Goal: Obtain resource: Obtain resource

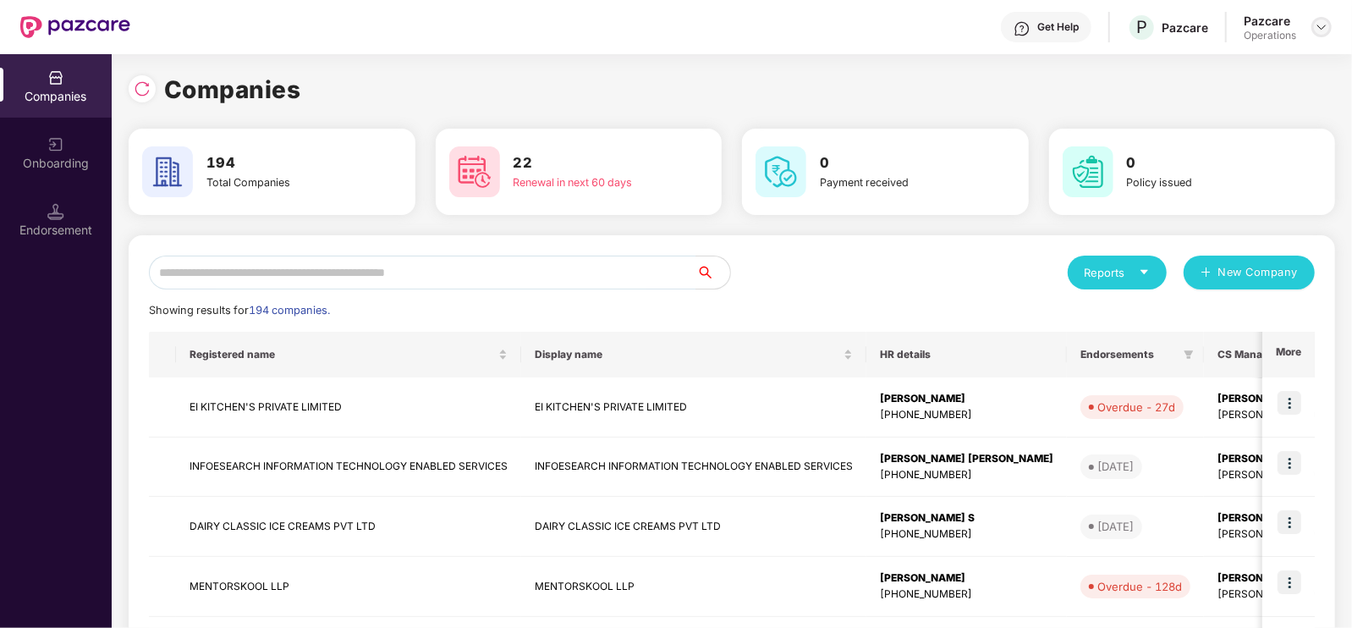
click at [1315, 30] on img at bounding box center [1322, 27] width 14 height 14
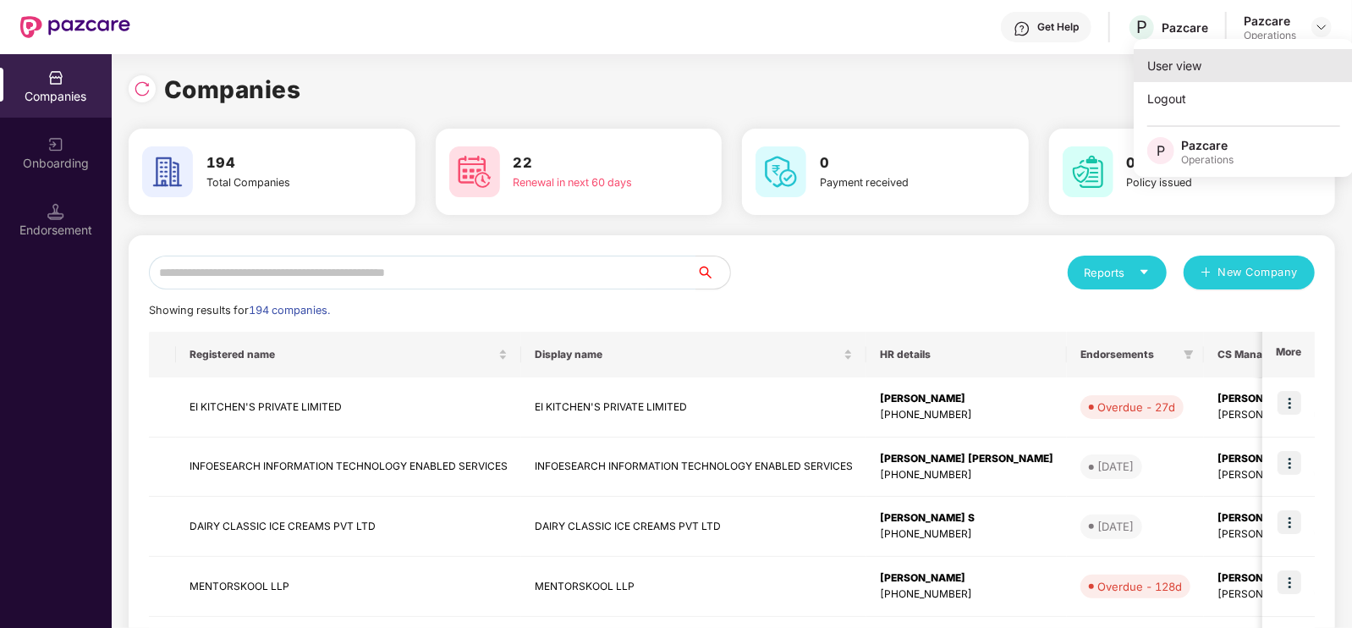
click at [1173, 75] on div "User view" at bounding box center [1244, 65] width 220 height 33
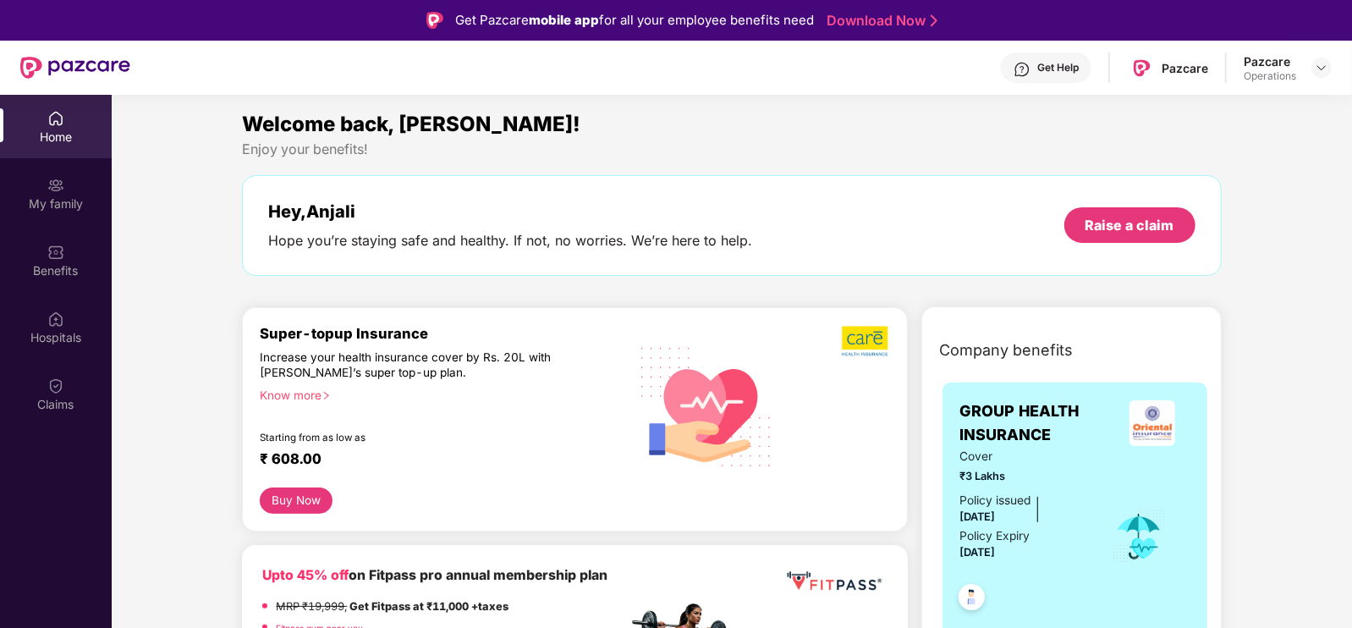
click at [59, 129] on div "Home" at bounding box center [56, 137] width 112 height 17
click at [1320, 69] on img at bounding box center [1322, 68] width 14 height 14
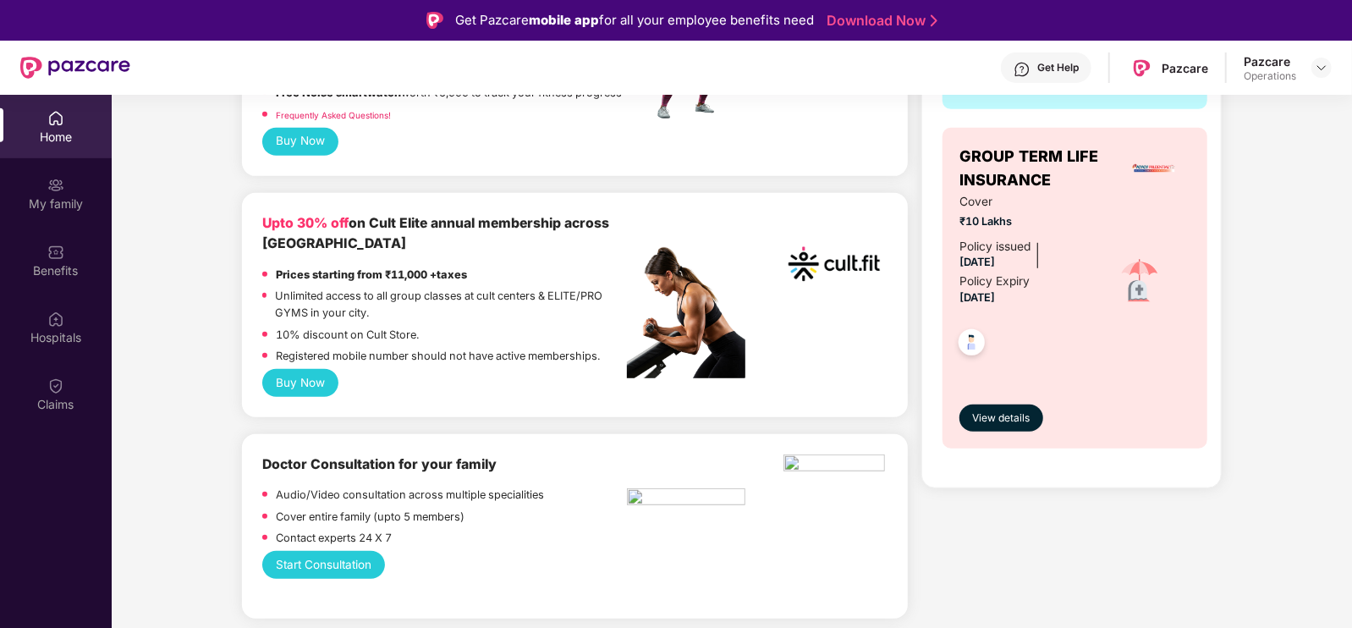
scroll to position [596, 0]
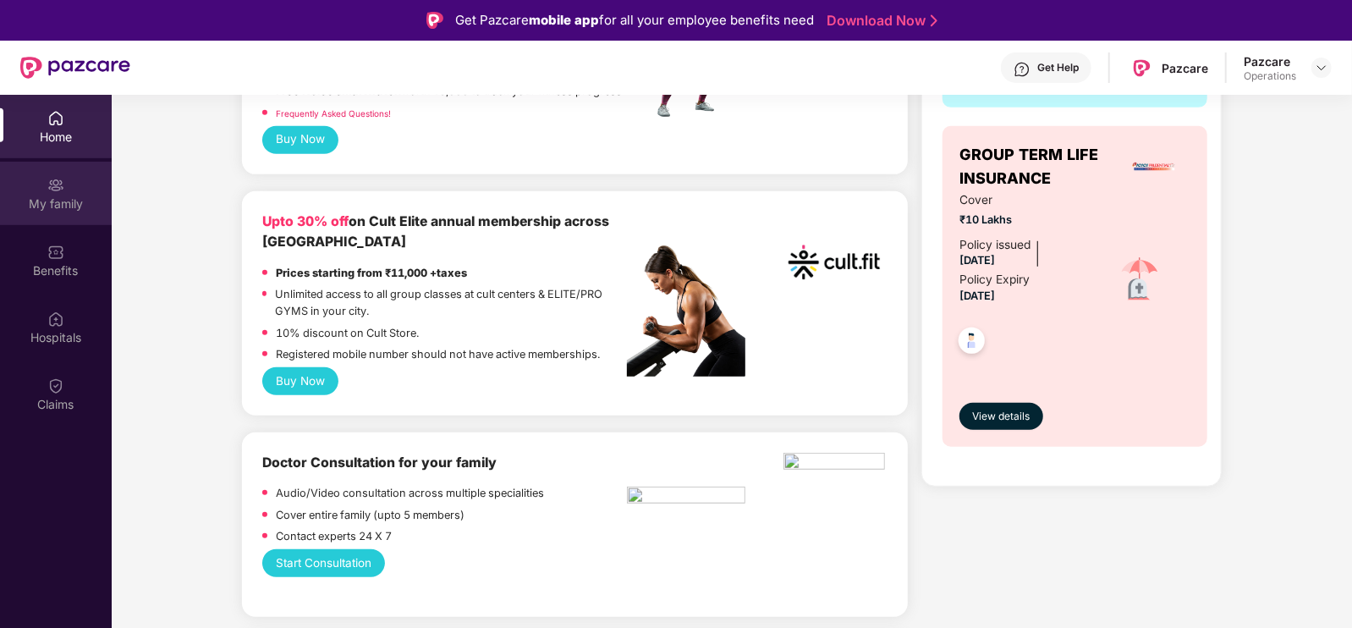
click at [60, 189] on img at bounding box center [55, 185] width 17 height 17
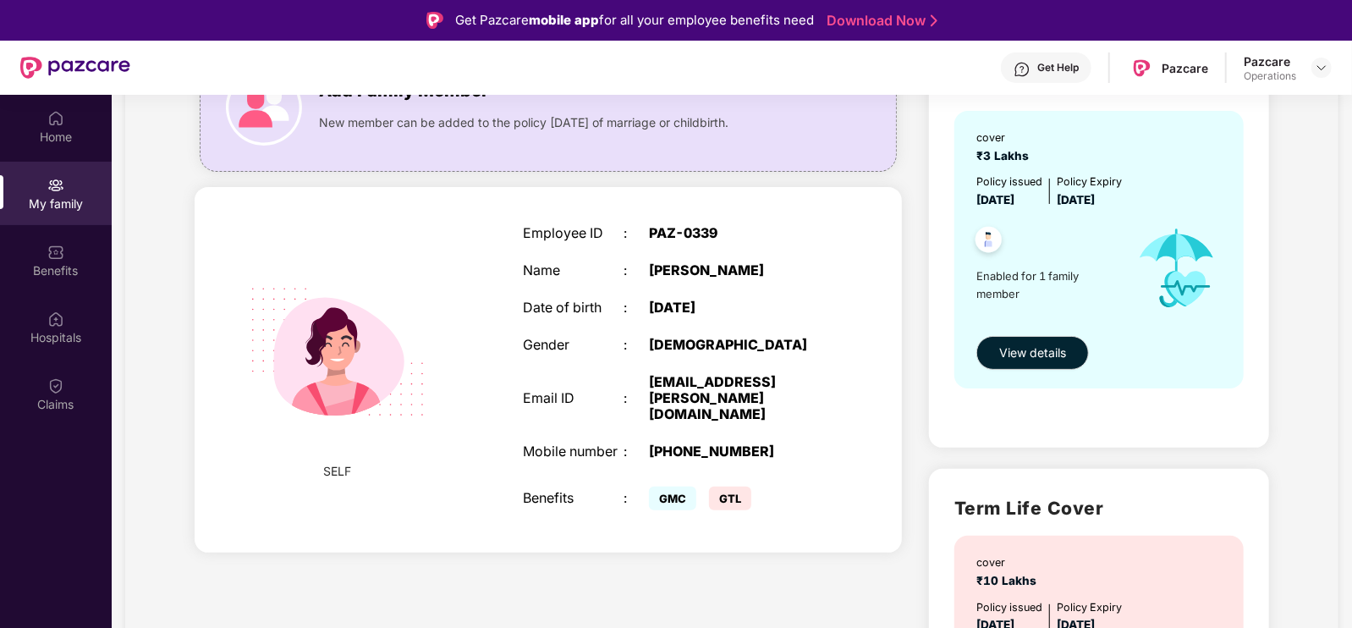
scroll to position [168, 0]
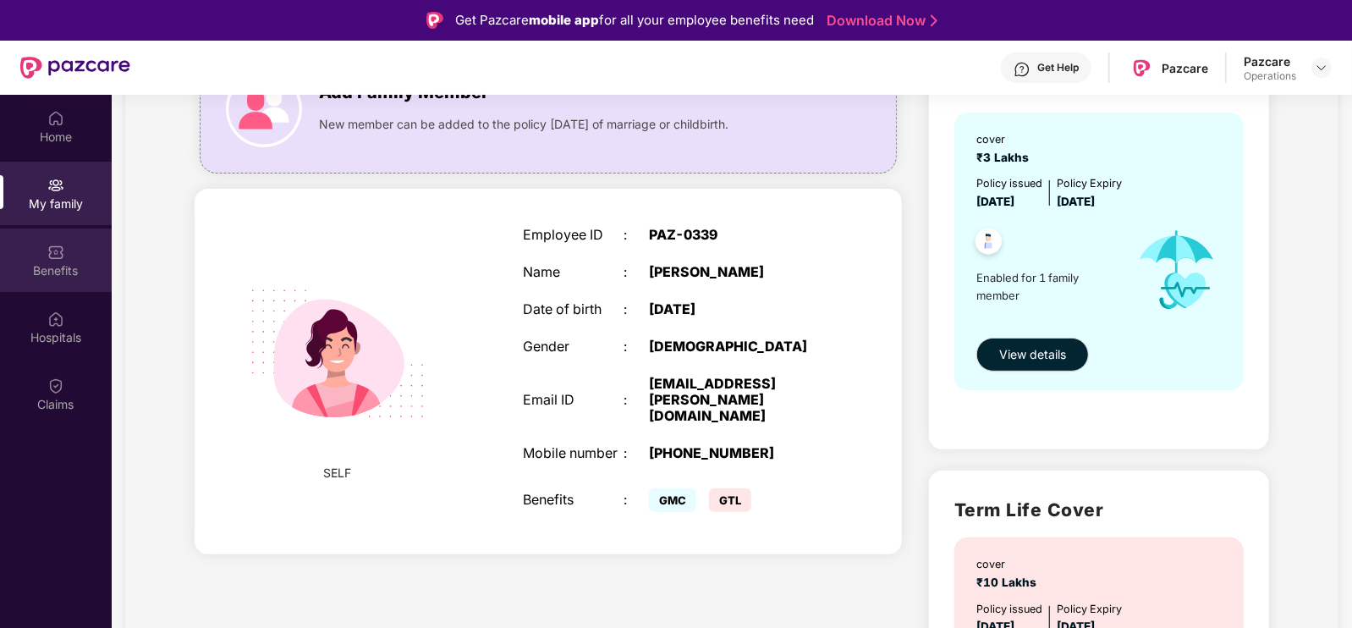
click at [64, 260] on div "Benefits" at bounding box center [56, 259] width 112 height 63
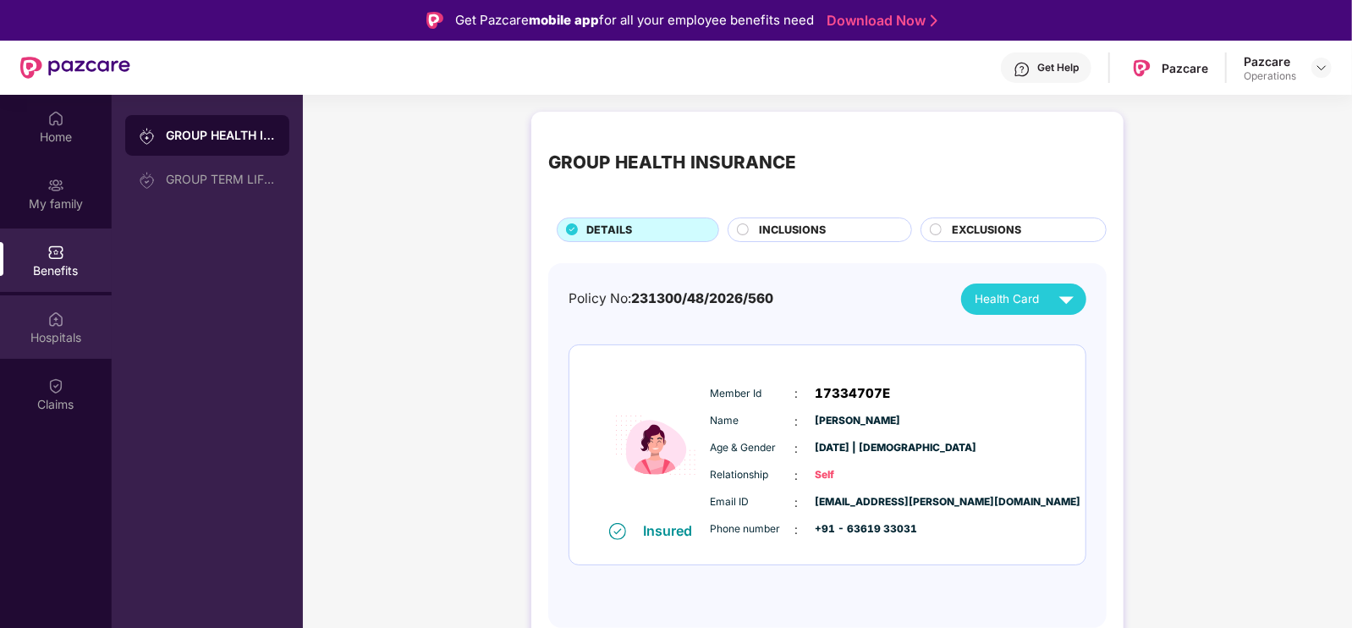
click at [72, 342] on div "Hospitals" at bounding box center [56, 337] width 112 height 17
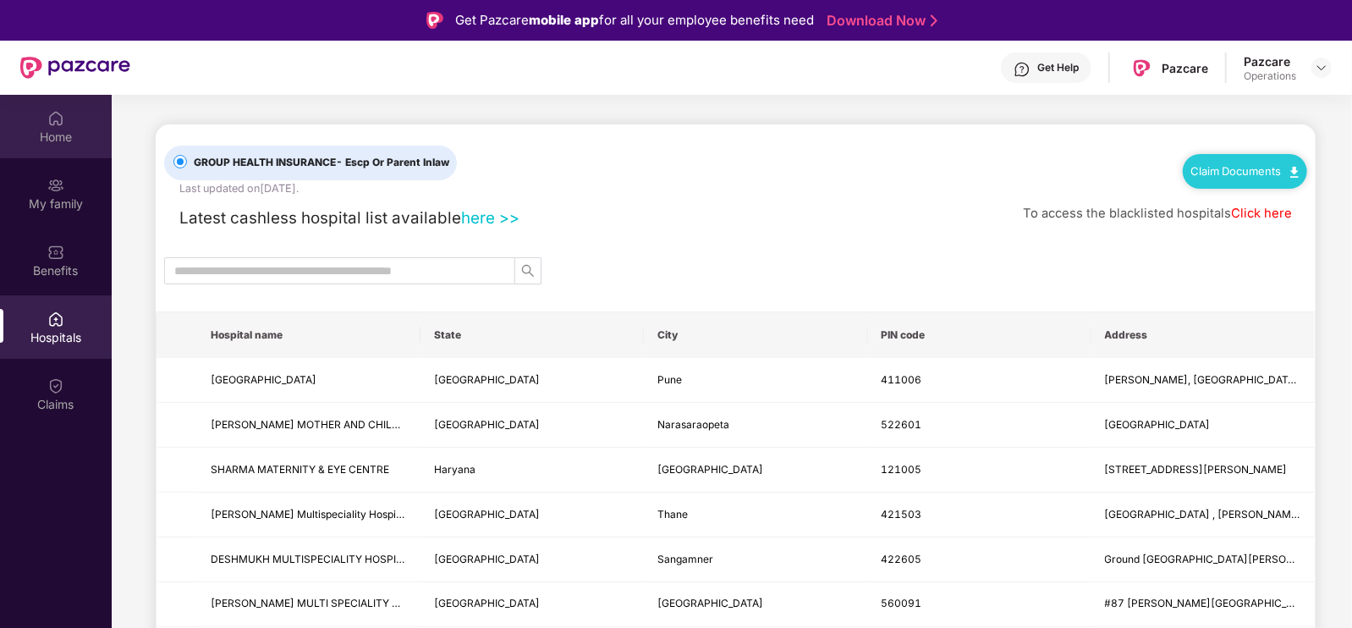
click at [72, 150] on div "Home" at bounding box center [56, 126] width 112 height 63
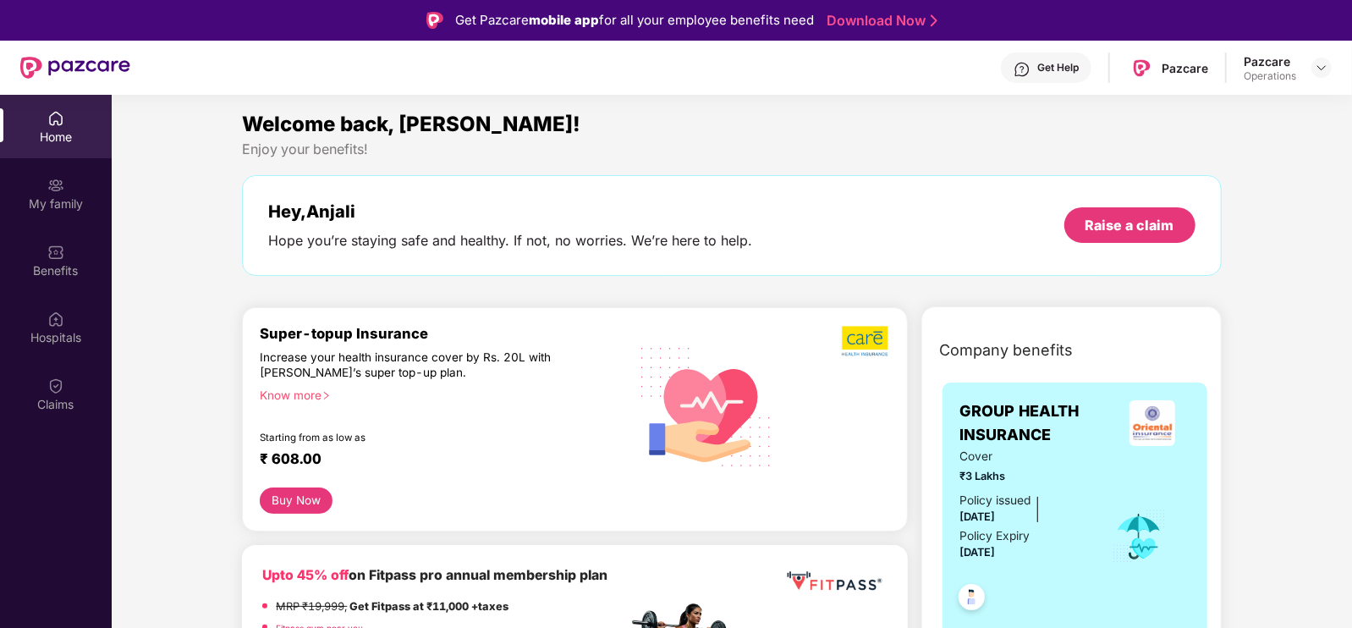
click at [1332, 69] on header "Get Help Pazcare Pazcare Operations" at bounding box center [676, 68] width 1352 height 54
click at [1328, 69] on div at bounding box center [1321, 68] width 20 height 20
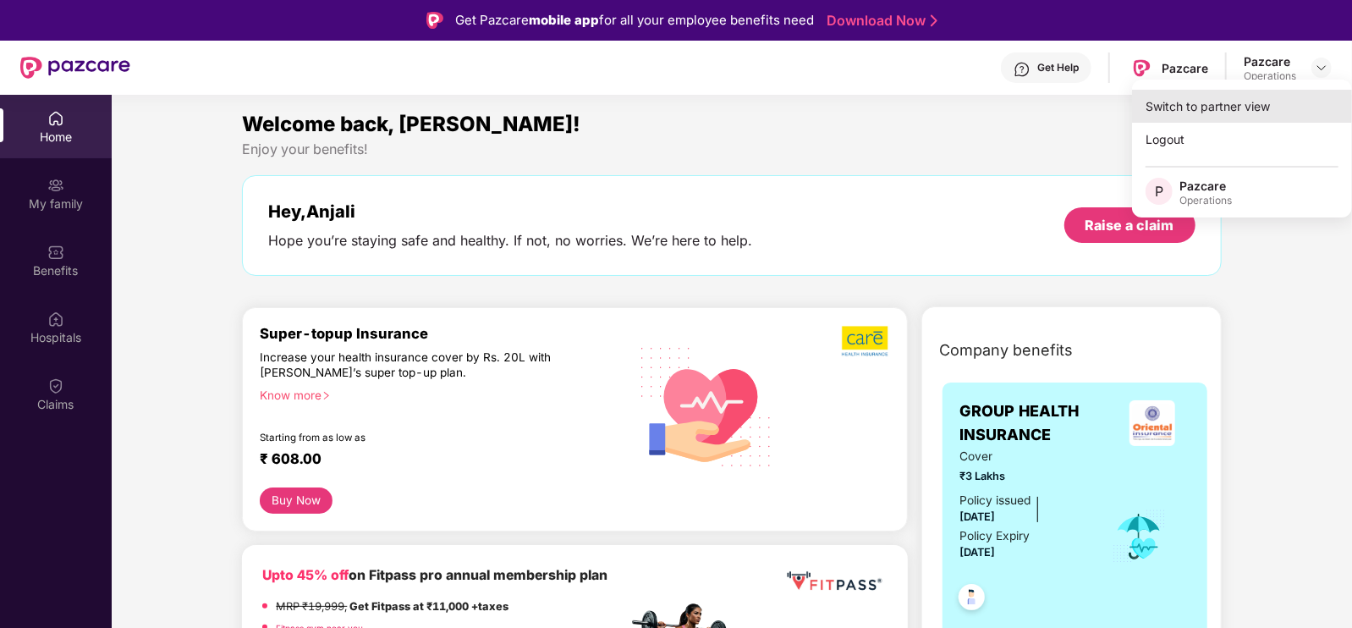
click at [1252, 100] on div "Switch to partner view" at bounding box center [1242, 106] width 220 height 33
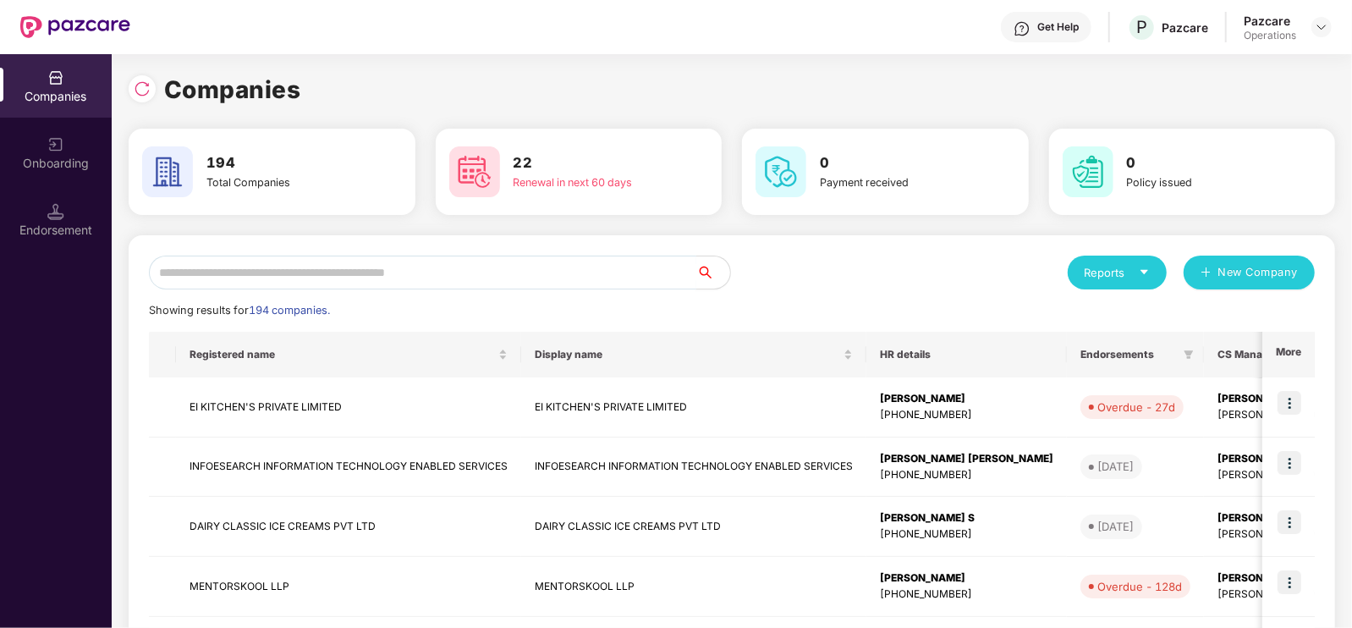
click at [557, 275] on input "text" at bounding box center [422, 272] width 547 height 34
paste input "**********"
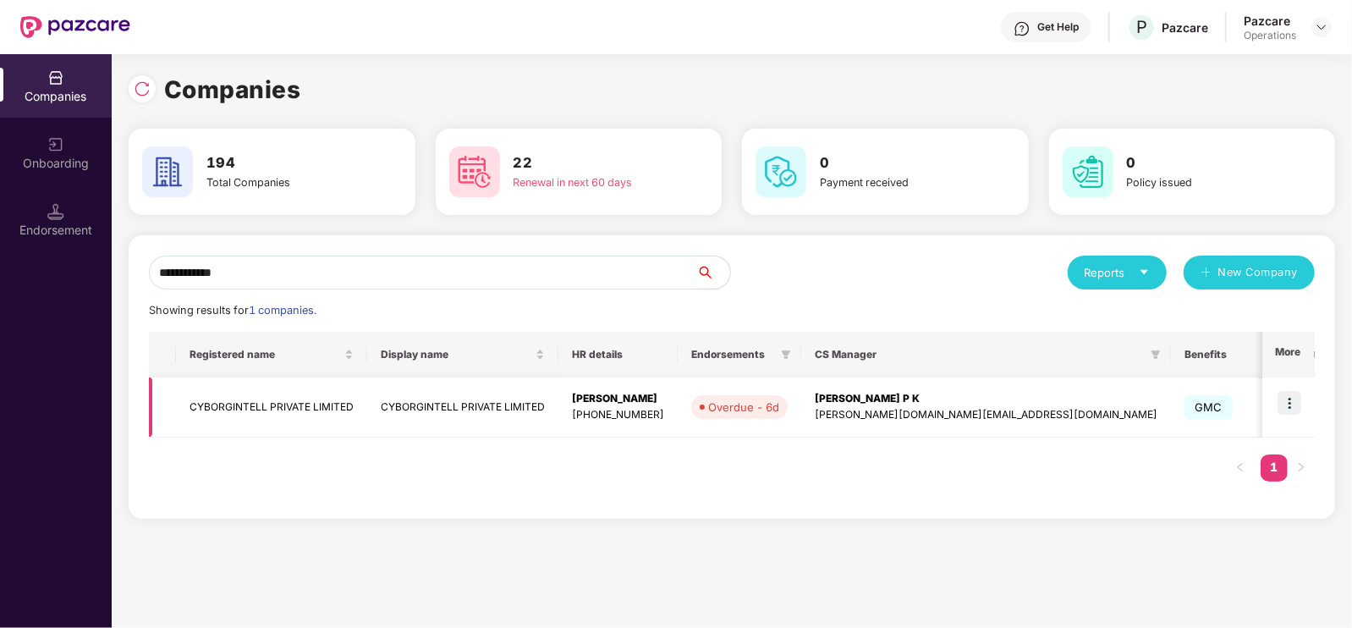
type input "**********"
click at [285, 420] on td "CYBORGINTELL PRIVATE LIMITED" at bounding box center [271, 407] width 191 height 60
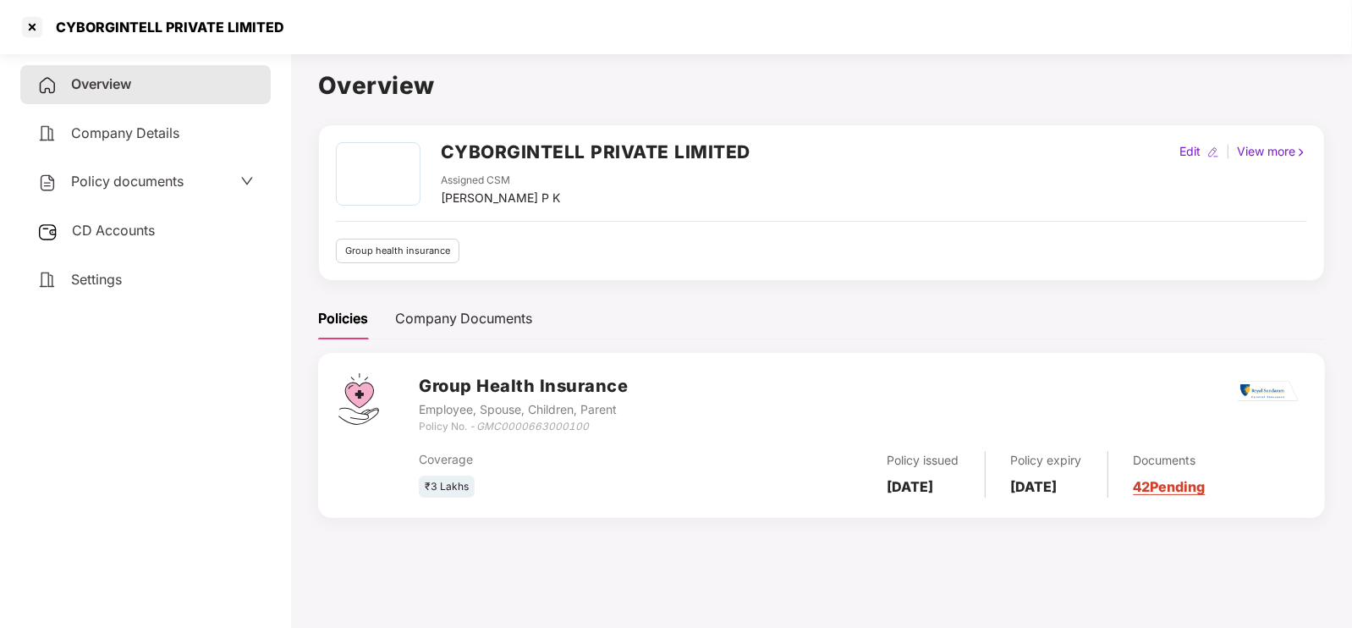
click at [133, 181] on span "Policy documents" at bounding box center [127, 181] width 113 height 17
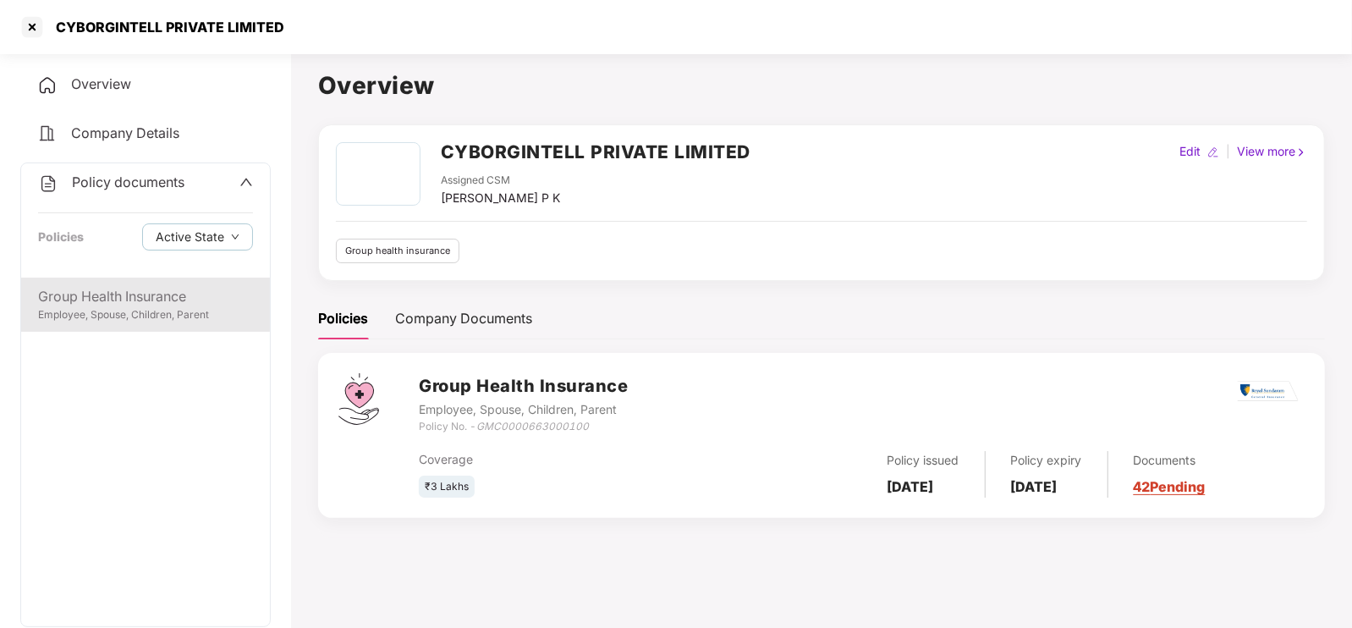
click at [135, 318] on div "Employee, Spouse, Children, Parent" at bounding box center [145, 315] width 215 height 16
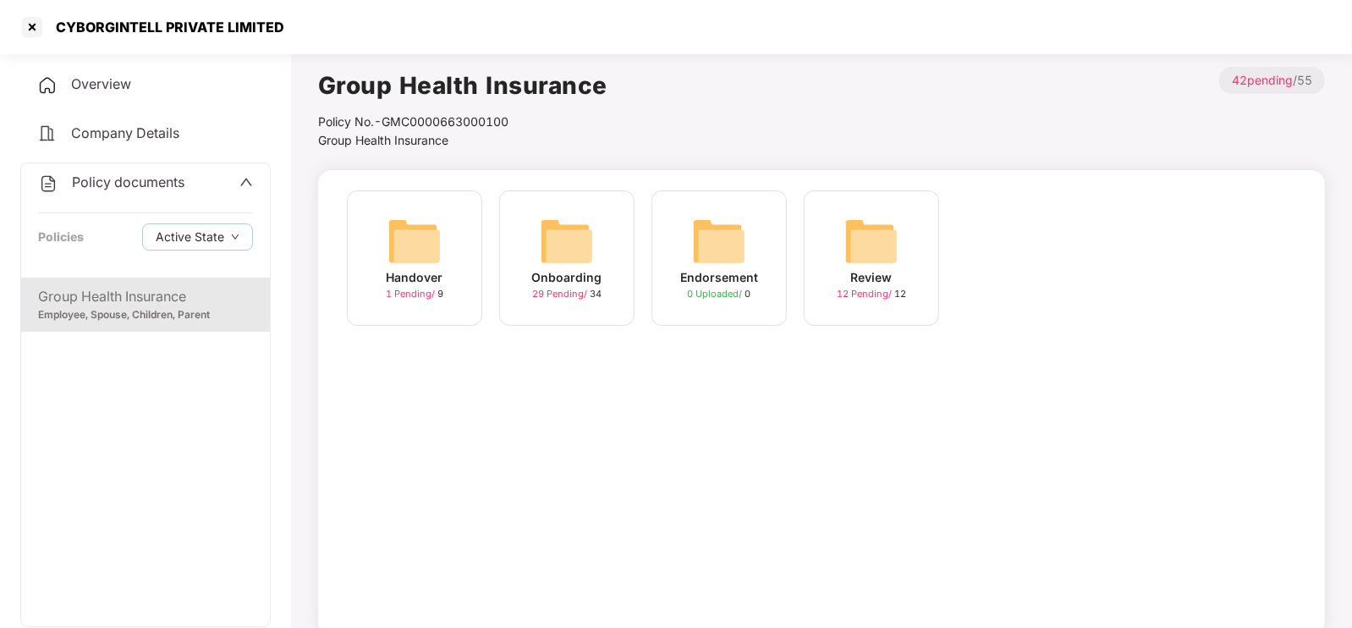
drag, startPoint x: 550, startPoint y: 236, endPoint x: 529, endPoint y: 233, distance: 21.3
click at [529, 233] on div "Onboarding 29 Pending / 34" at bounding box center [566, 257] width 135 height 135
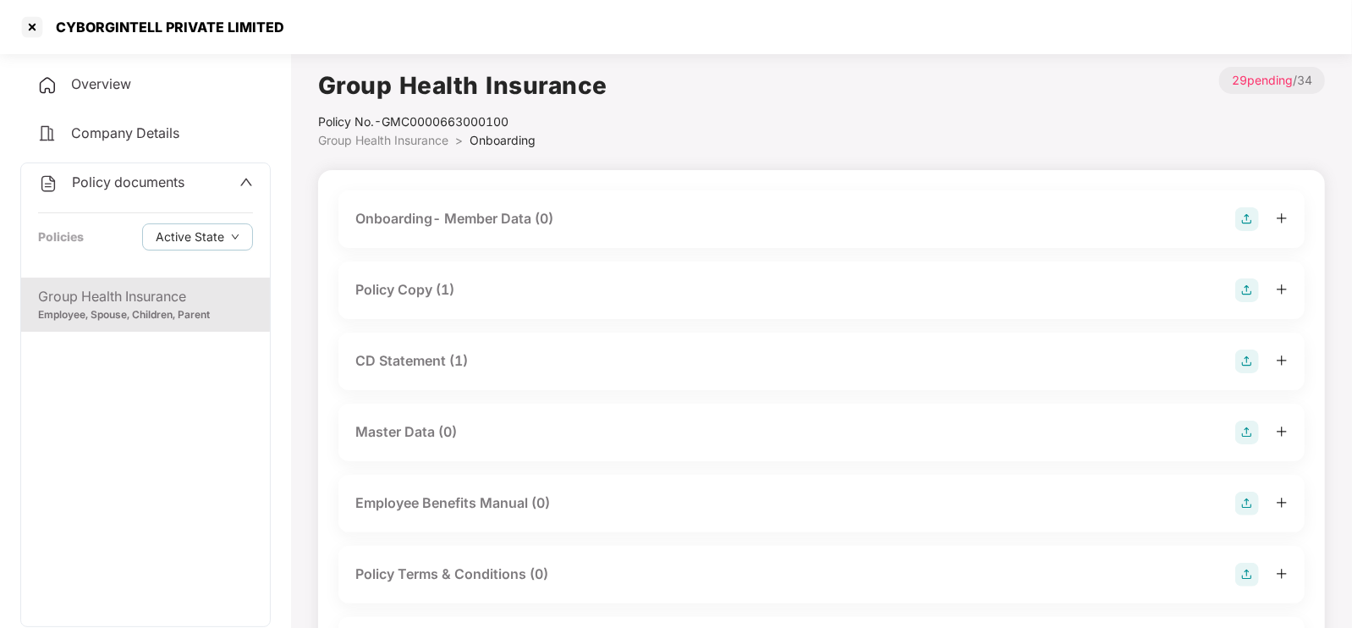
click at [464, 289] on div "Policy Copy (1)" at bounding box center [821, 290] width 932 height 24
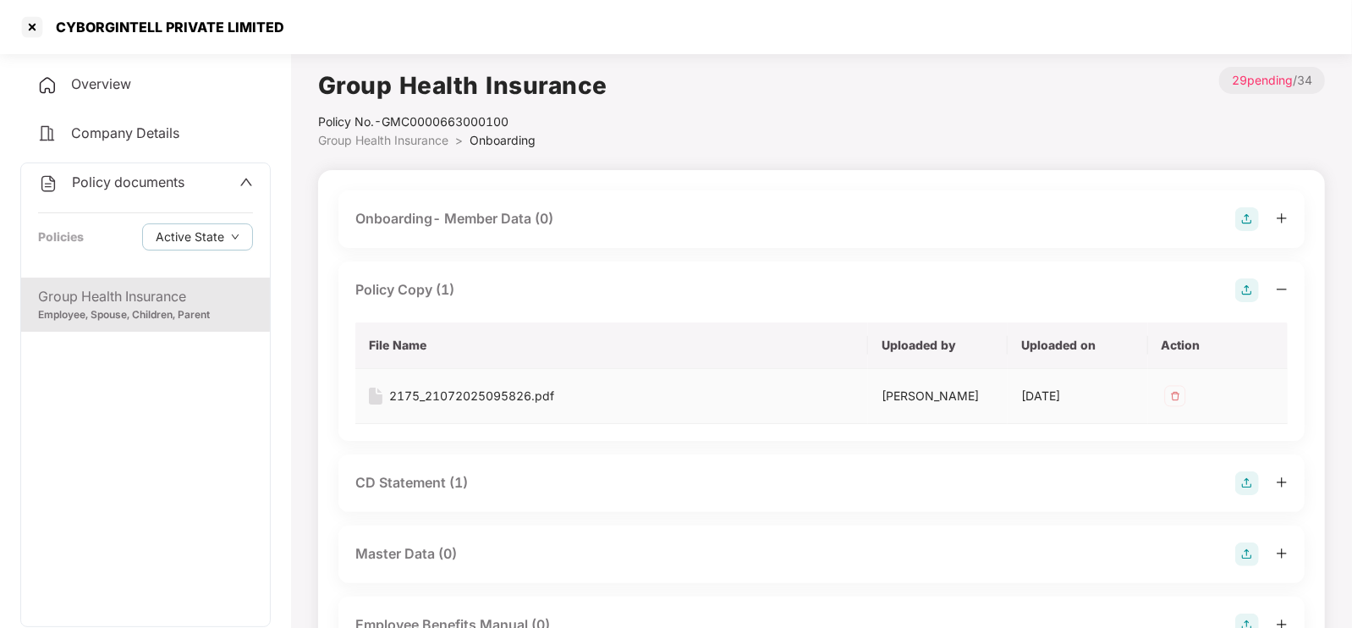
click at [405, 388] on div "2175_21072025095826.pdf" at bounding box center [471, 396] width 165 height 19
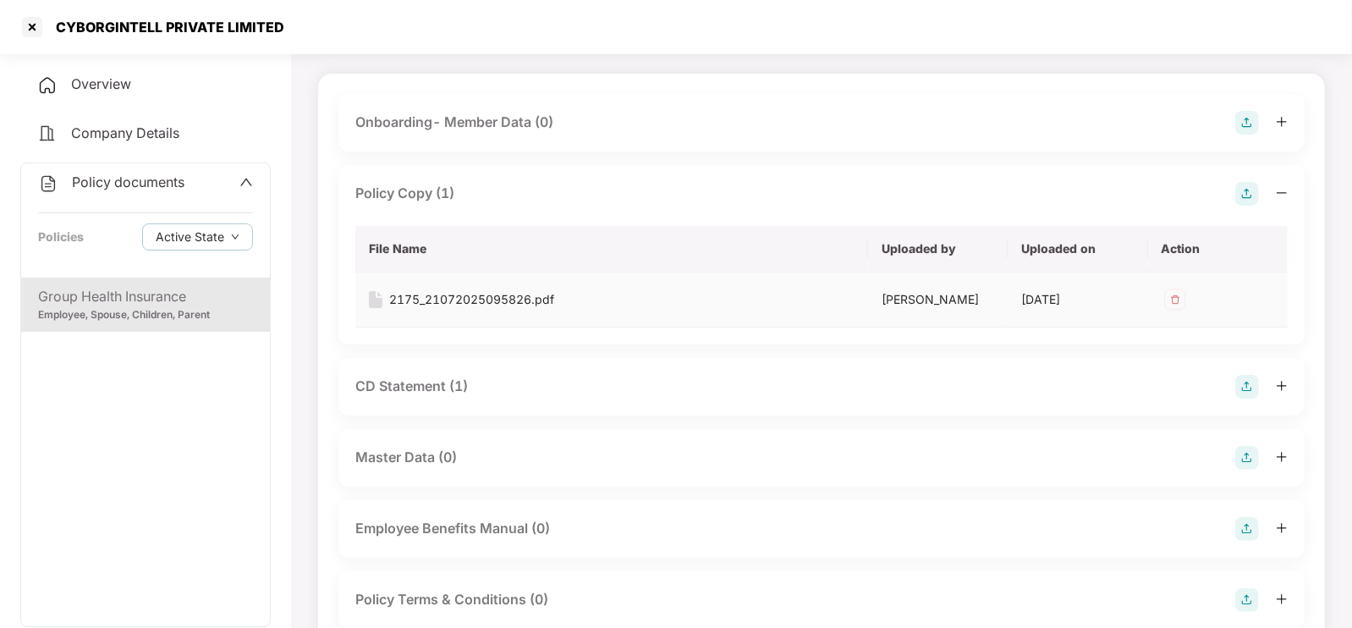
scroll to position [101, 0]
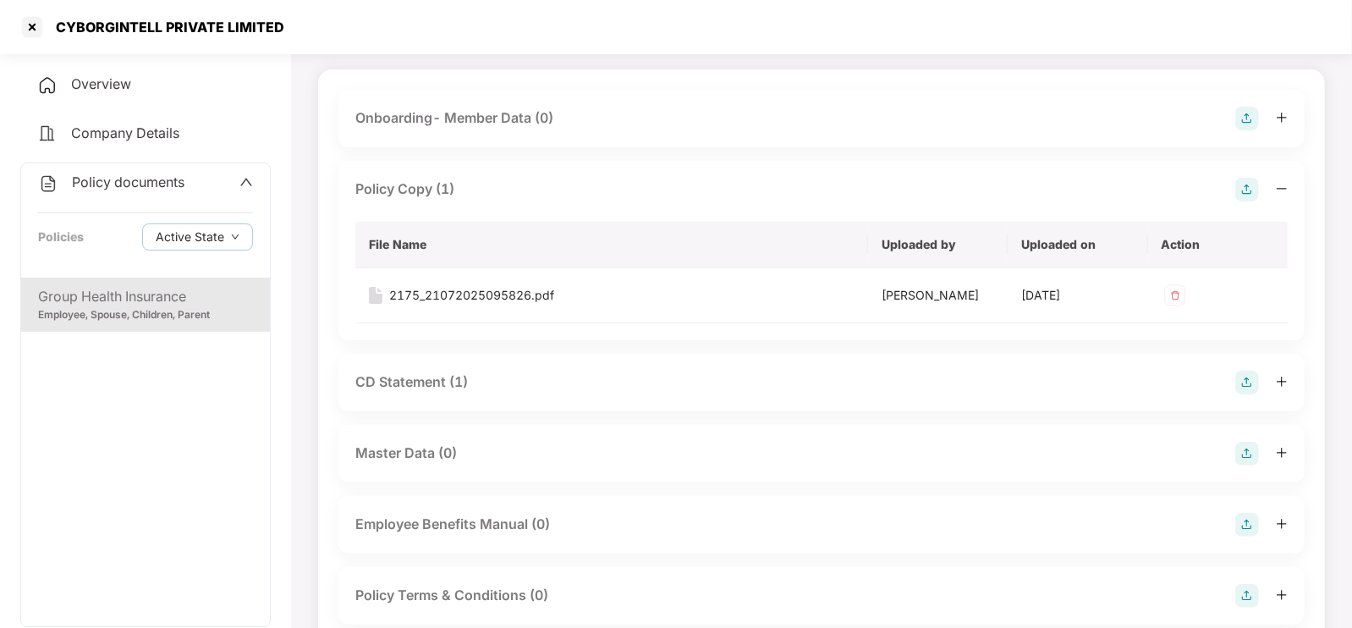
click at [427, 376] on div "CD Statement (1)" at bounding box center [411, 381] width 113 height 21
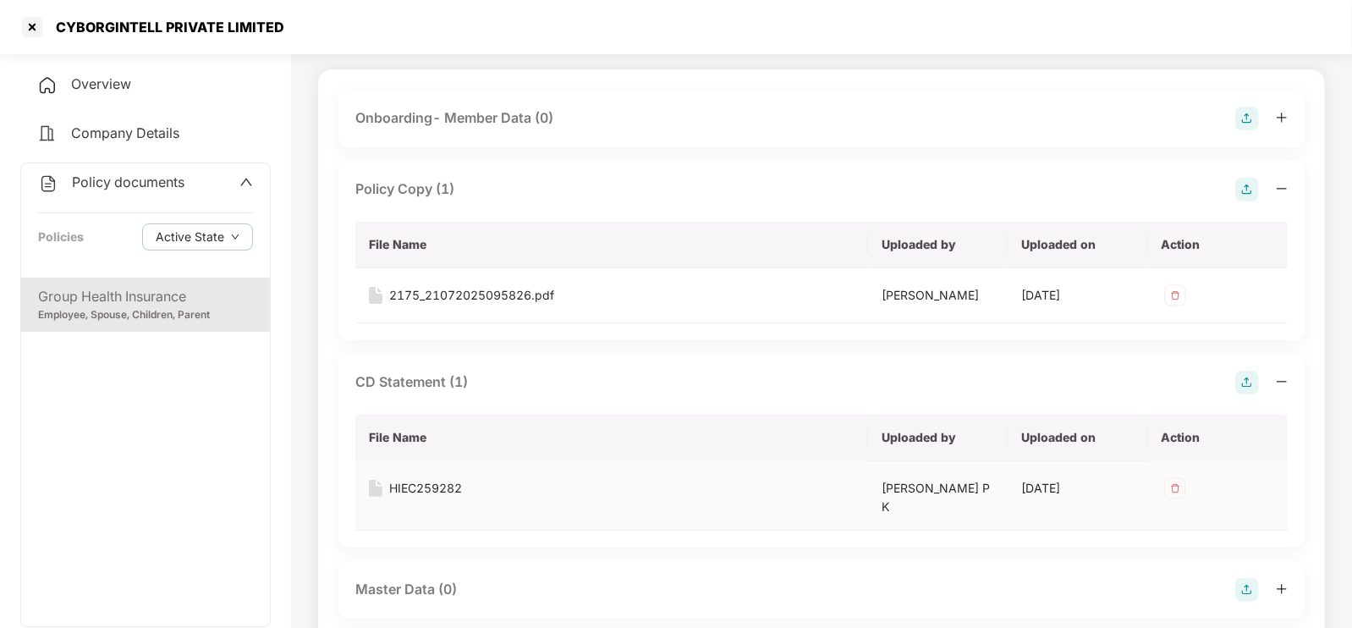
click at [419, 492] on div "HIEC259282" at bounding box center [425, 488] width 73 height 19
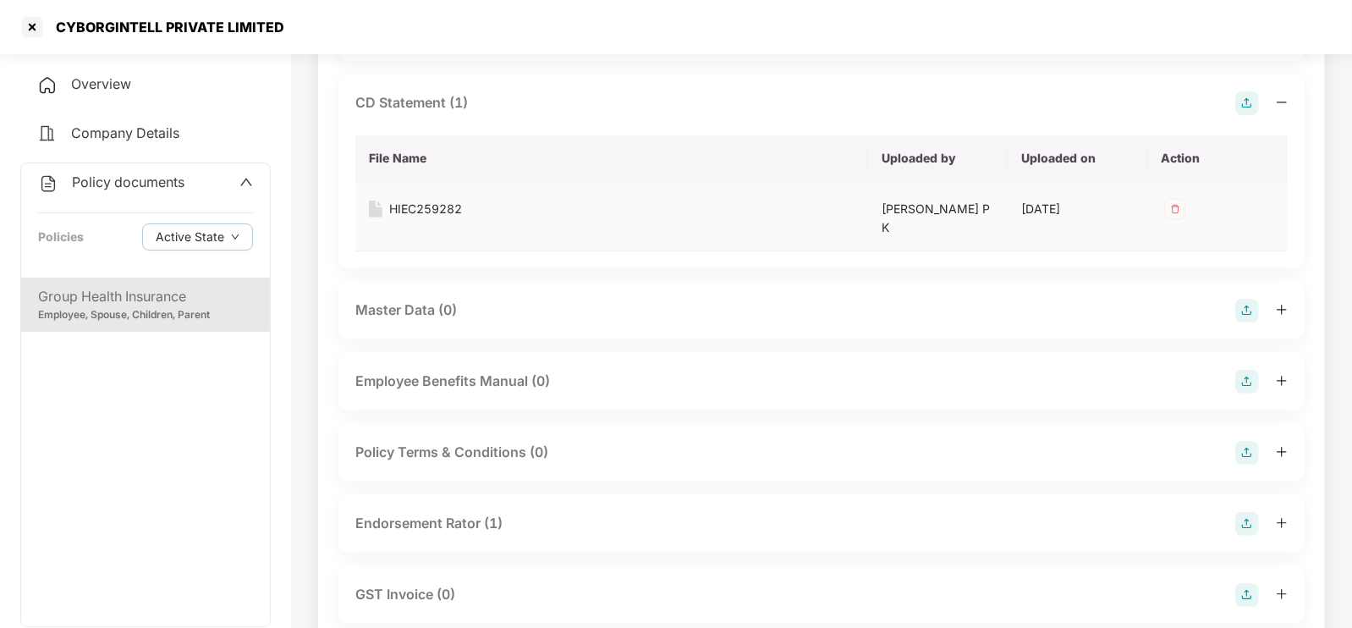
scroll to position [401, 0]
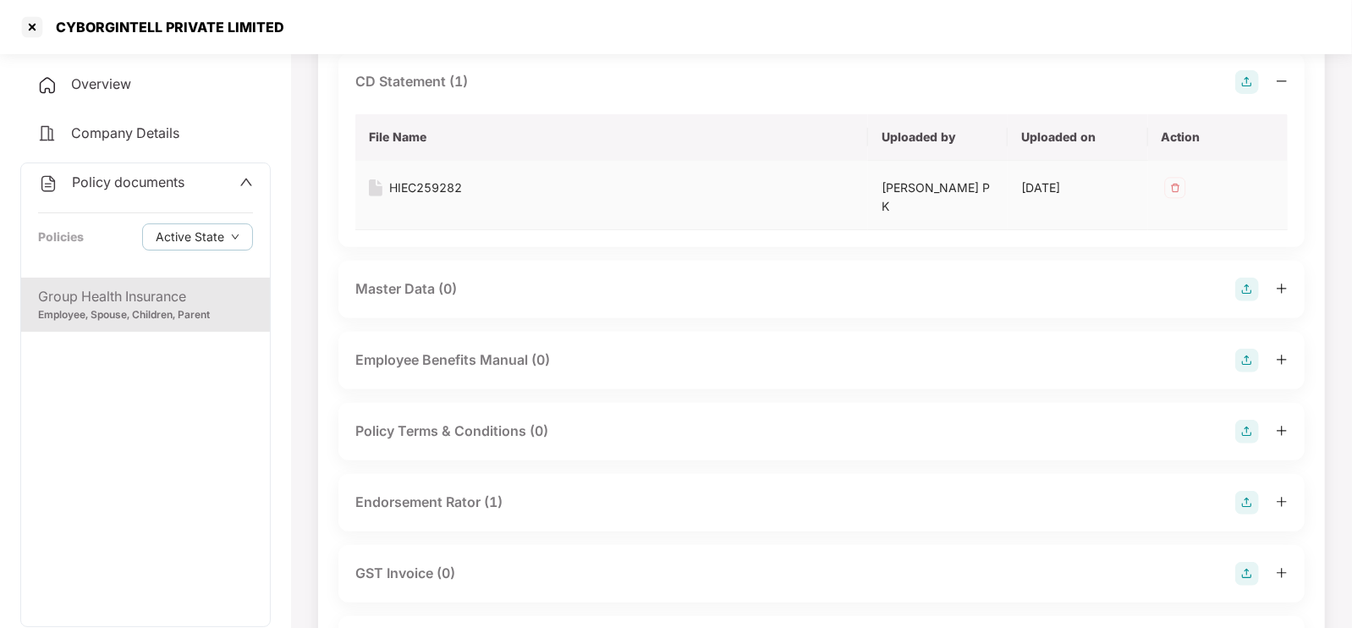
click at [419, 492] on div "Endorsement Rator (1)" at bounding box center [428, 502] width 147 height 21
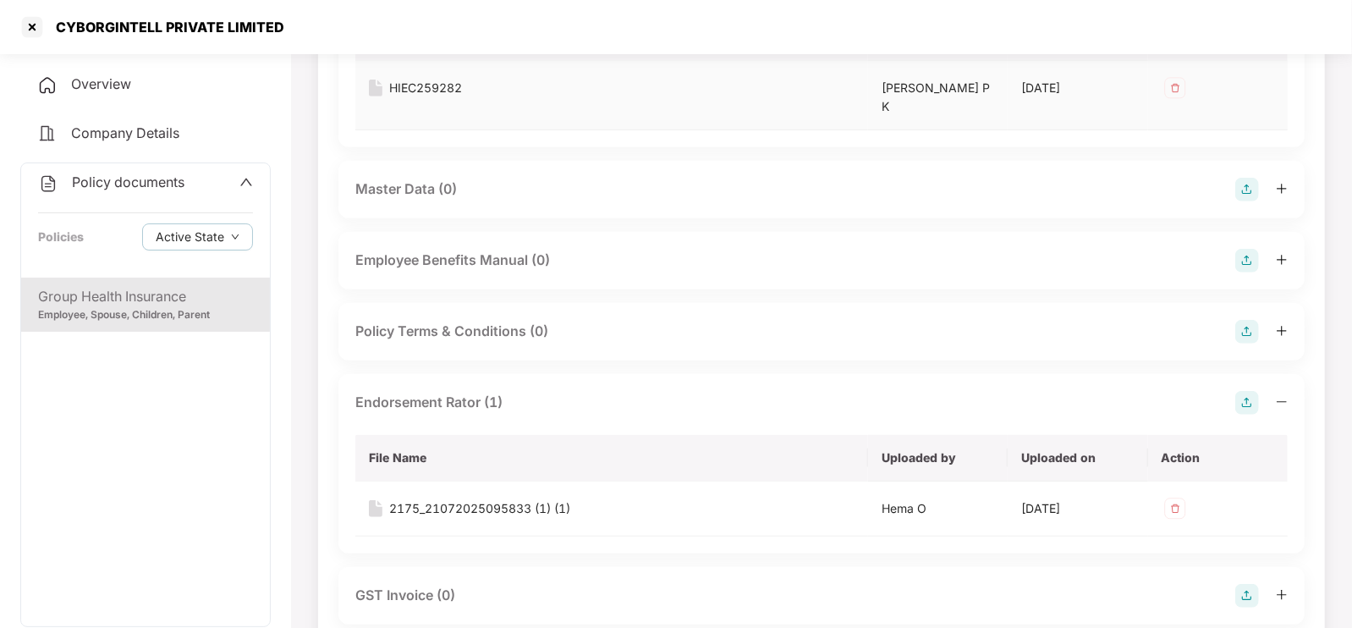
scroll to position [503, 0]
click at [419, 497] on div "2175_21072025095833 (1) (1)" at bounding box center [479, 506] width 181 height 19
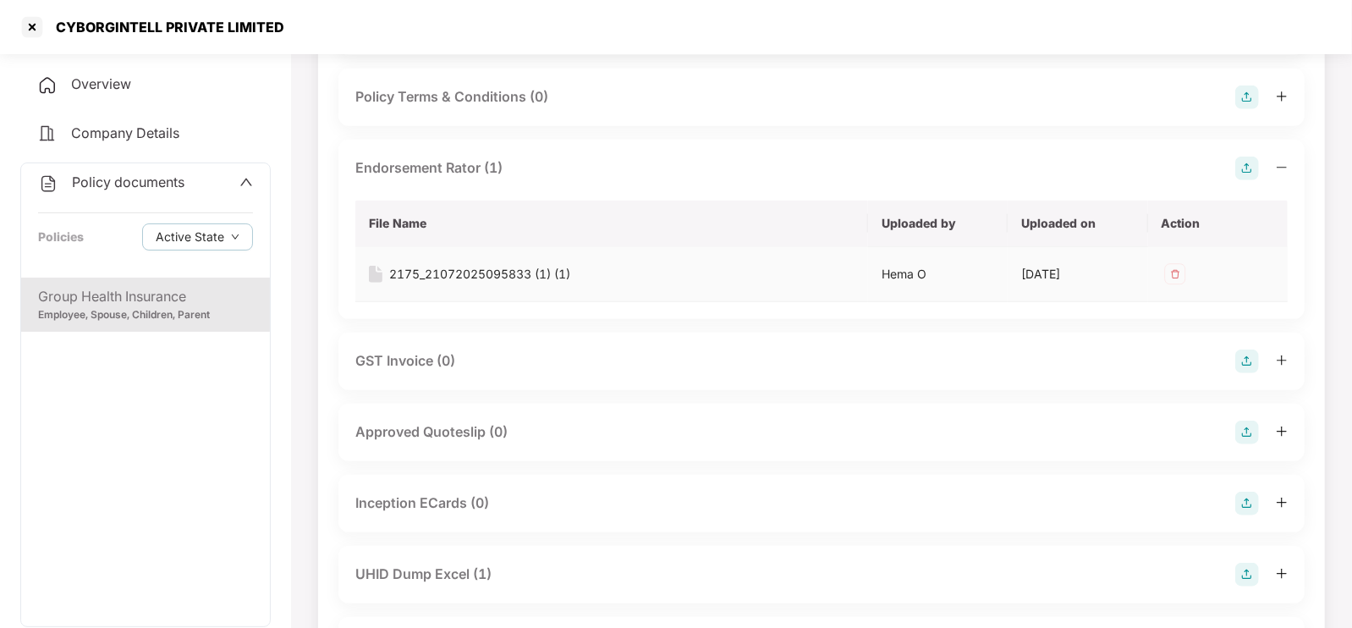
scroll to position [746, 0]
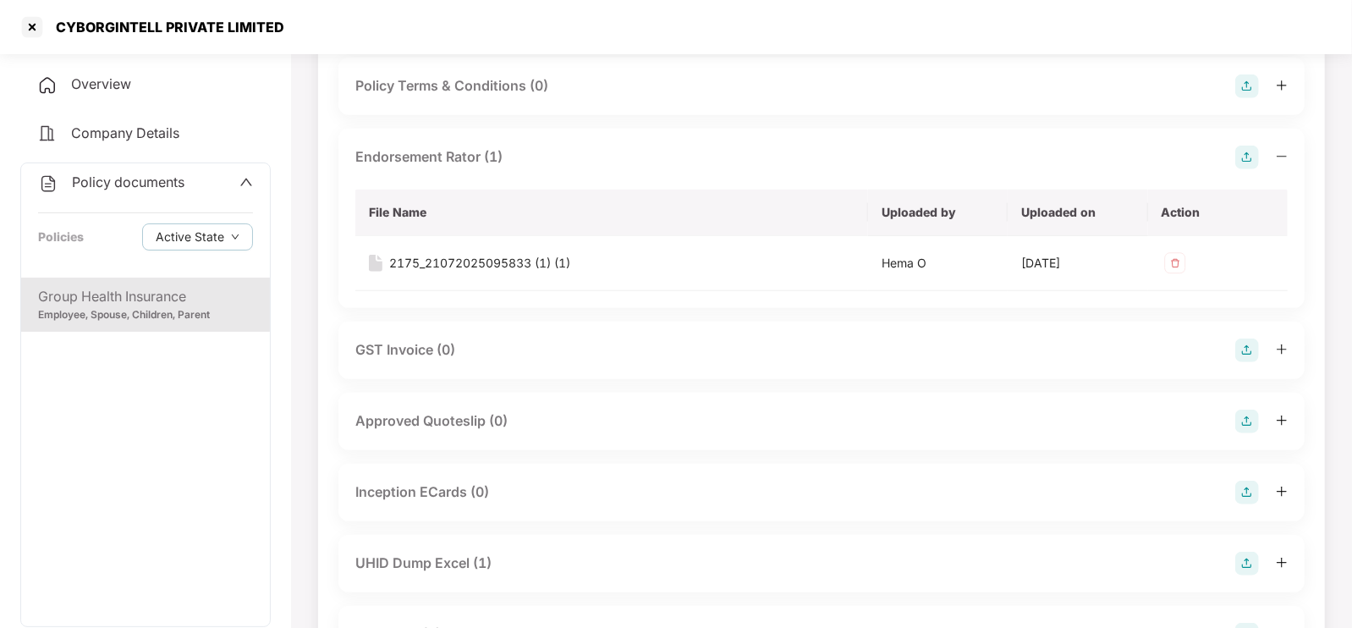
click at [411, 552] on div "UHID Dump Excel (1)" at bounding box center [423, 562] width 136 height 21
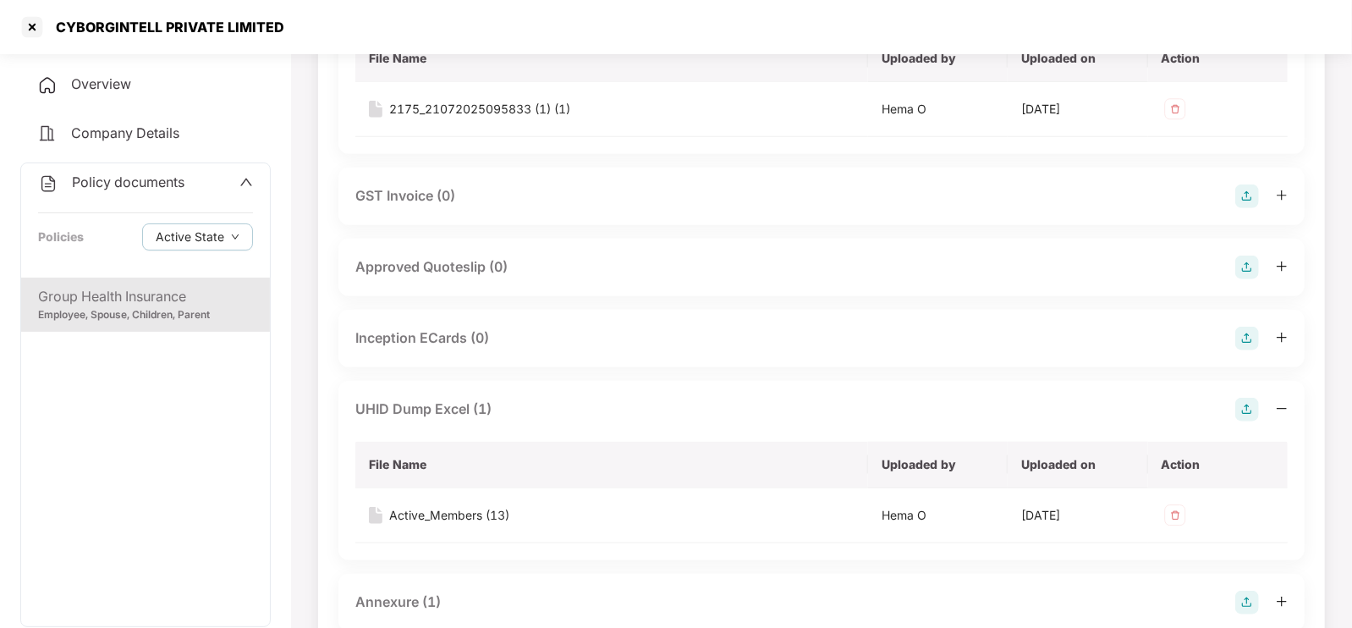
scroll to position [901, 0]
click at [438, 505] on div "Active_Members (13)" at bounding box center [449, 514] width 120 height 19
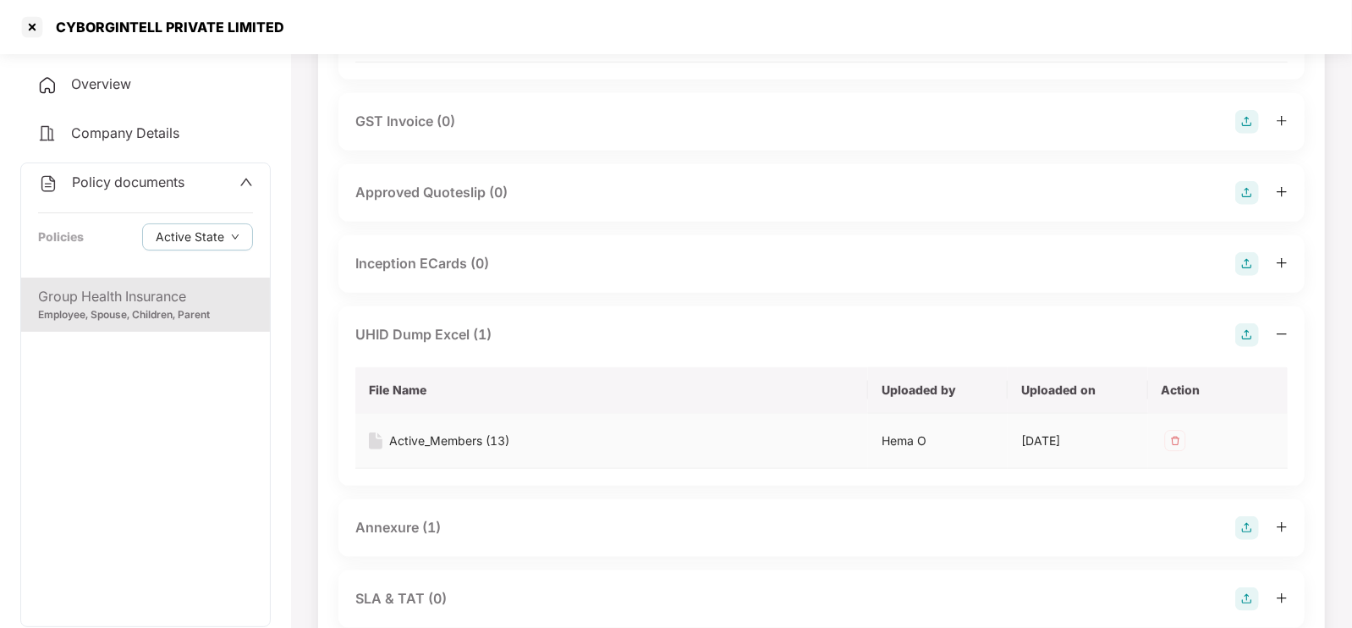
scroll to position [983, 0]
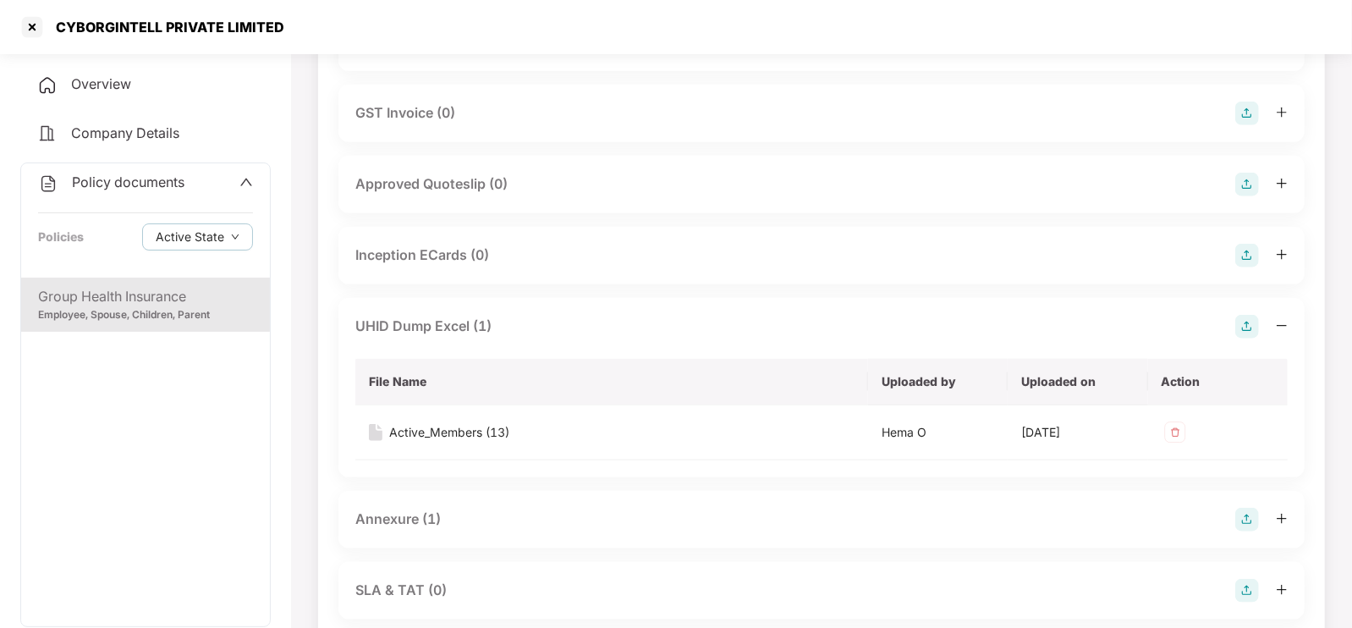
click at [438, 508] on div "Annexure (1)" at bounding box center [397, 518] width 85 height 21
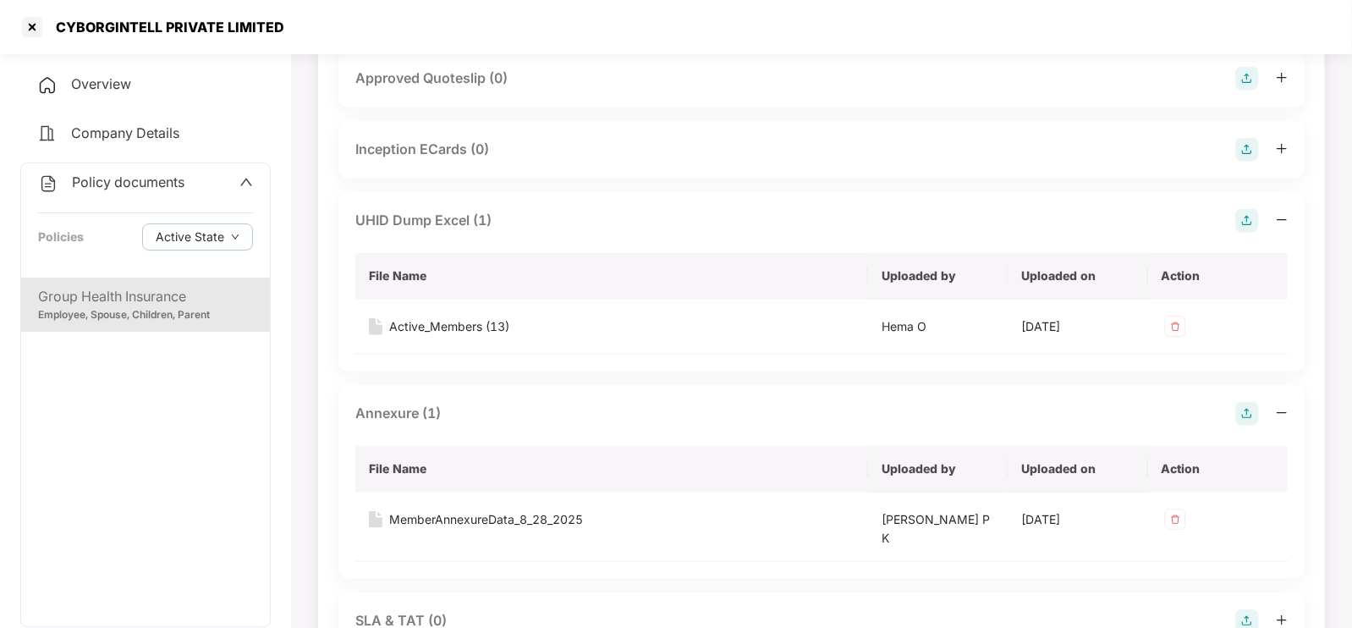
scroll to position [1091, 0]
click at [438, 508] on div "MemberAnnexureData_8_28_2025" at bounding box center [486, 517] width 194 height 19
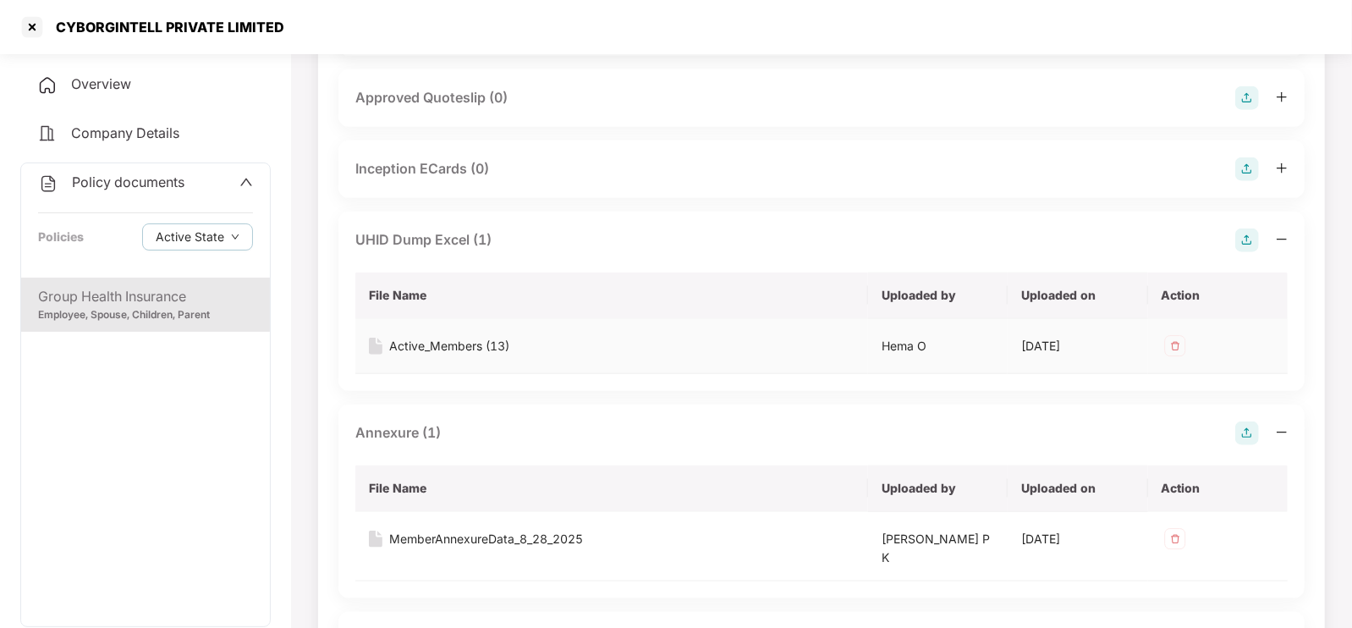
scroll to position [1070, 0]
